Goal: Task Accomplishment & Management: Manage account settings

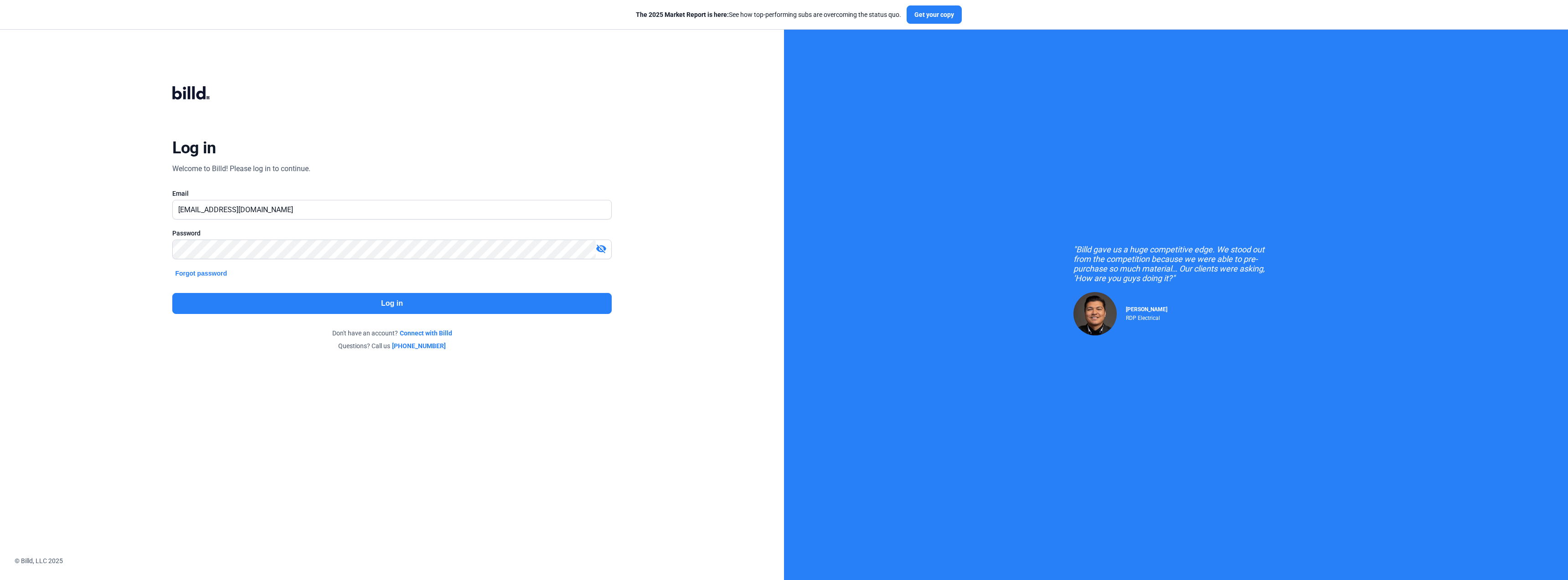
click at [390, 308] on button "Log in" at bounding box center [392, 303] width 439 height 21
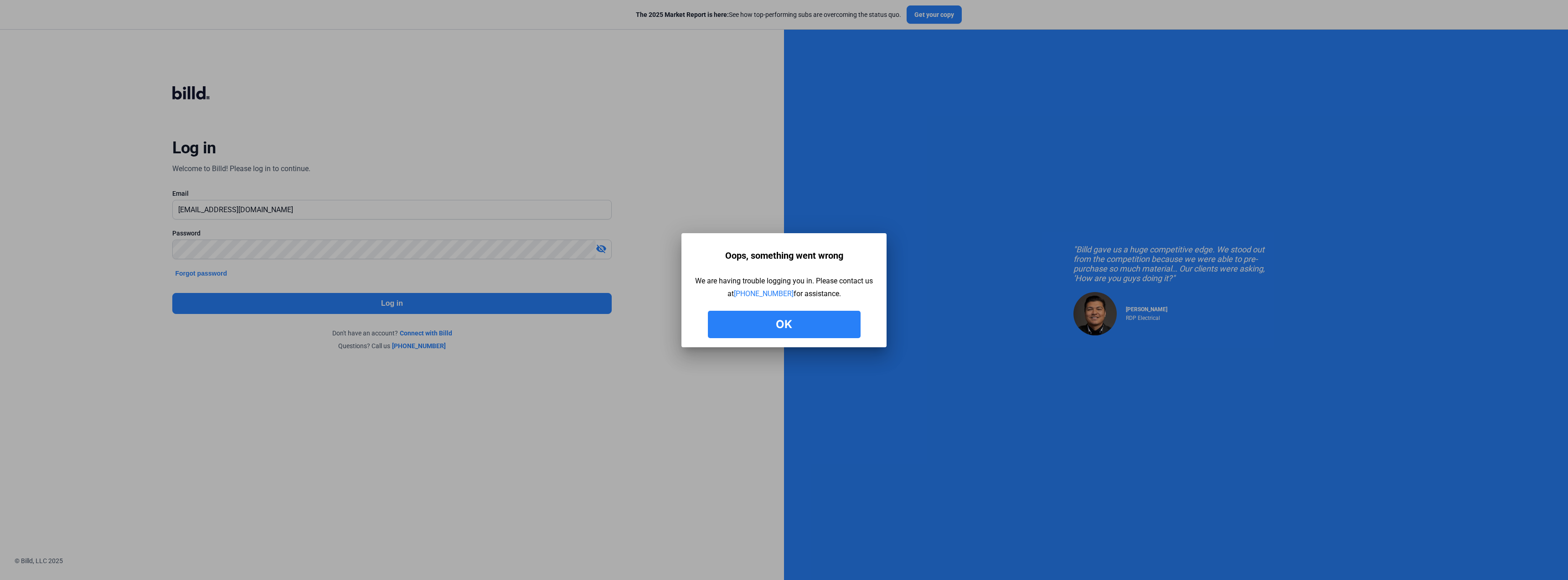
click at [745, 317] on button "Ok" at bounding box center [784, 324] width 153 height 27
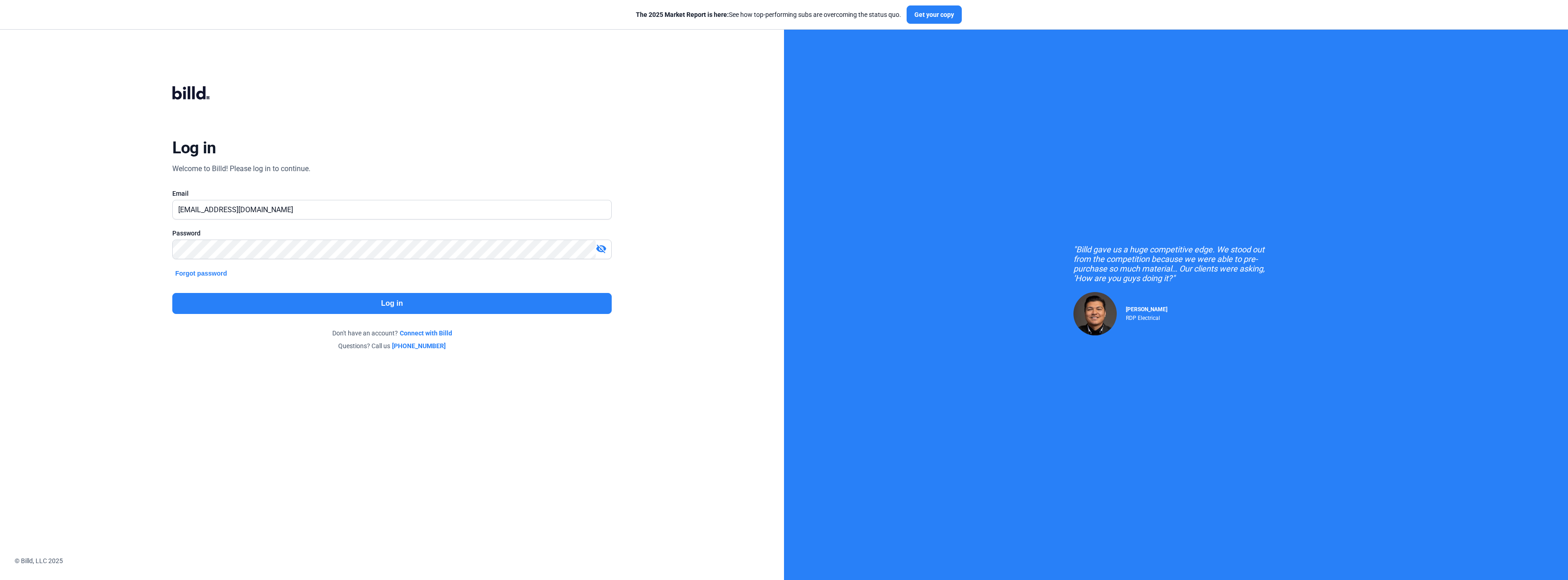
click at [384, 304] on button "Log in" at bounding box center [392, 303] width 439 height 21
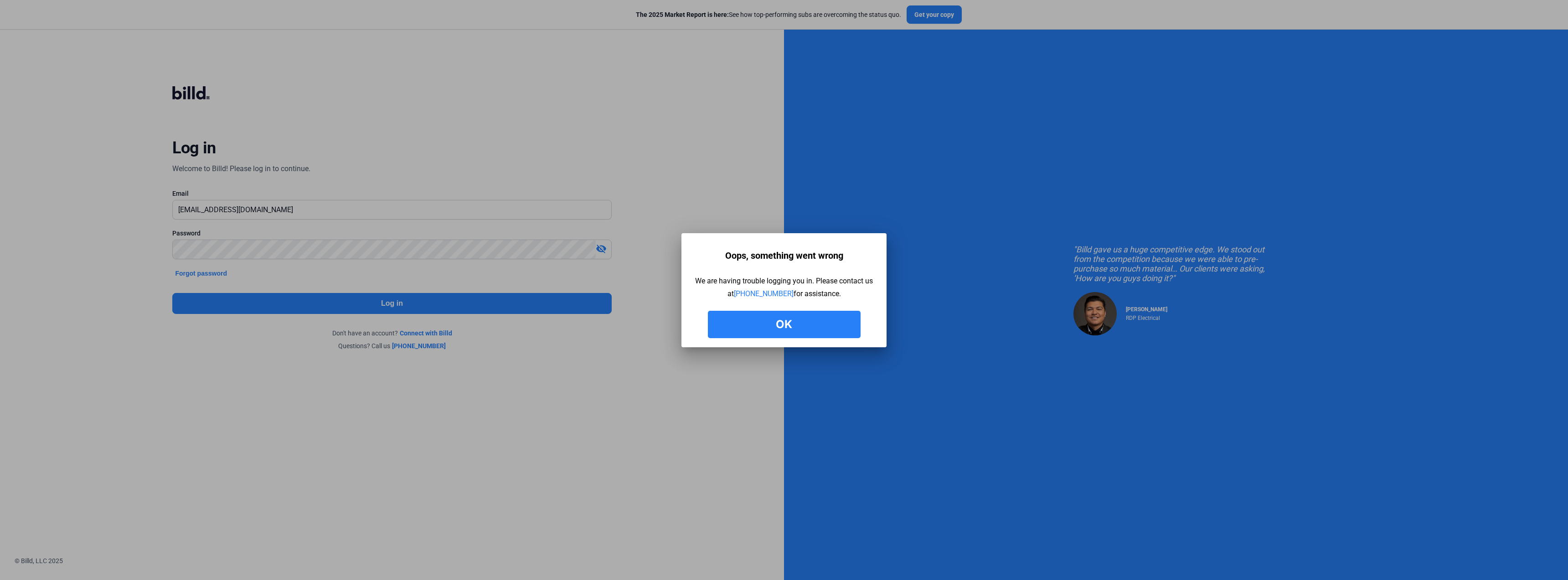
click at [763, 328] on button "Ok" at bounding box center [784, 324] width 153 height 27
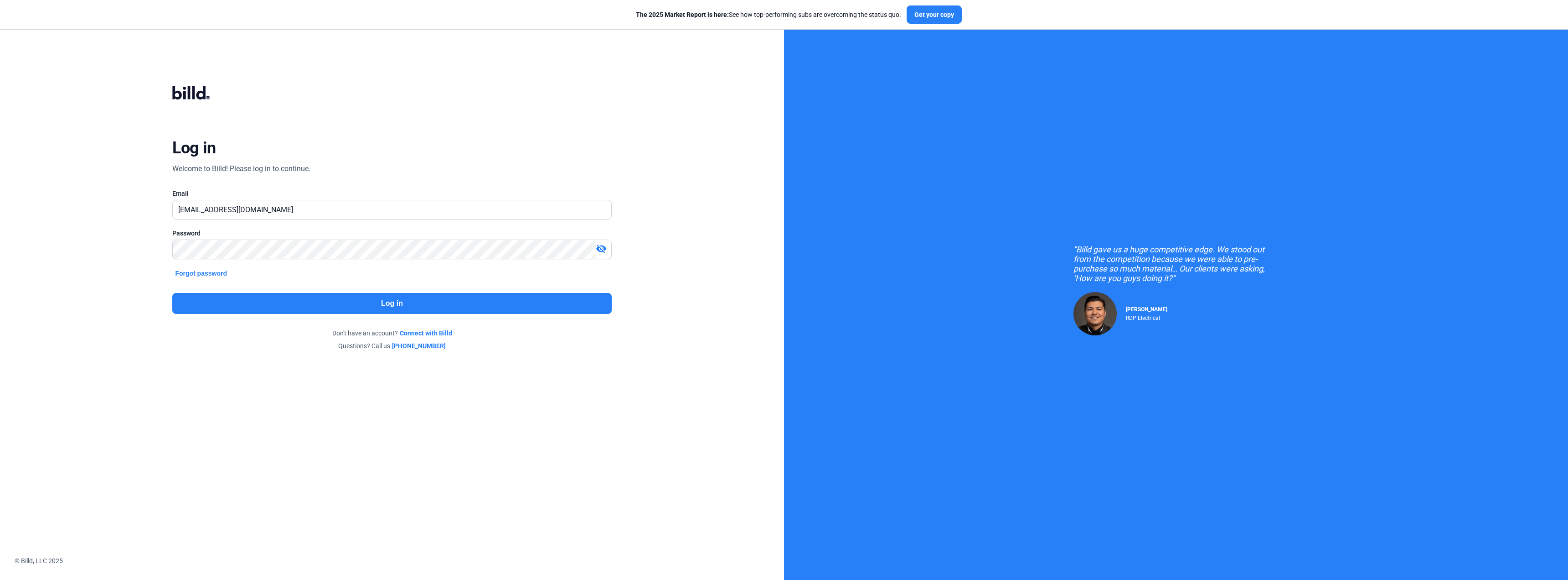
click at [400, 307] on button "Log in" at bounding box center [392, 303] width 439 height 21
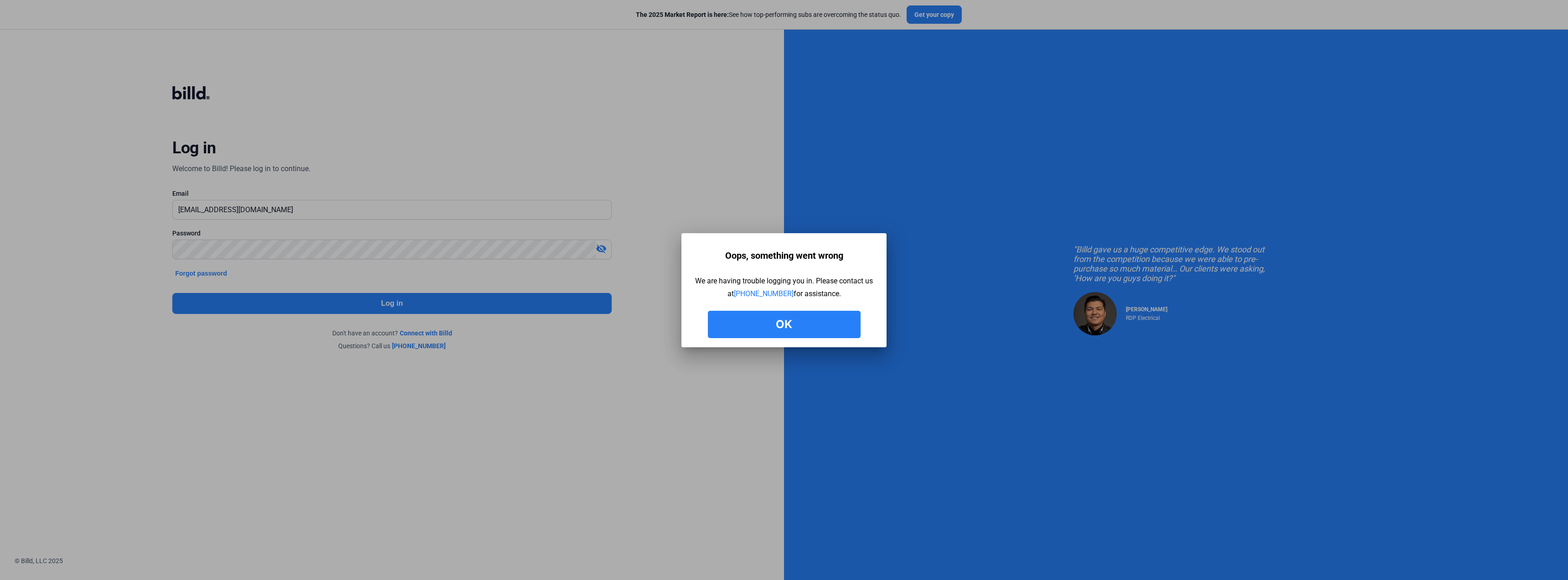
drag, startPoint x: 781, startPoint y: 329, endPoint x: 785, endPoint y: 361, distance: 32.2
click at [781, 331] on button "Ok" at bounding box center [784, 324] width 153 height 27
